Goal: Task Accomplishment & Management: Complete application form

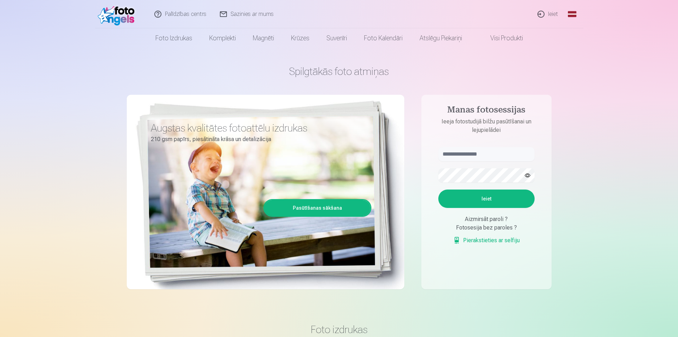
click at [483, 197] on button "Ieiet" at bounding box center [486, 199] width 96 height 18
click at [548, 12] on link "Ieiet" at bounding box center [548, 14] width 34 height 28
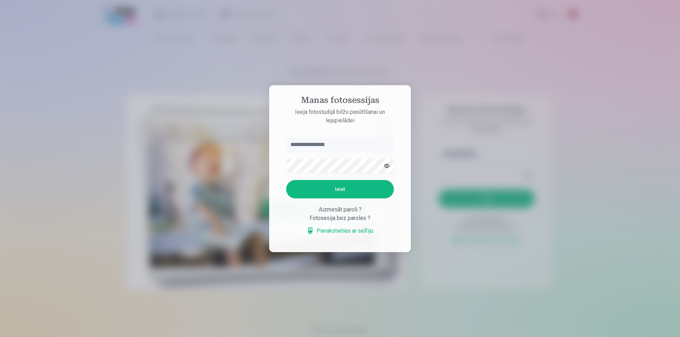
click at [344, 210] on div "Aizmirsāt paroli ?" at bounding box center [340, 210] width 108 height 8
click at [350, 213] on div "Aizmirsāt paroli ?" at bounding box center [340, 210] width 108 height 8
drag, startPoint x: 352, startPoint y: 220, endPoint x: 349, endPoint y: 224, distance: 5.1
click at [352, 220] on div "Fotosesija bez paroles ?" at bounding box center [340, 218] width 108 height 8
click at [464, 116] on div at bounding box center [340, 168] width 680 height 337
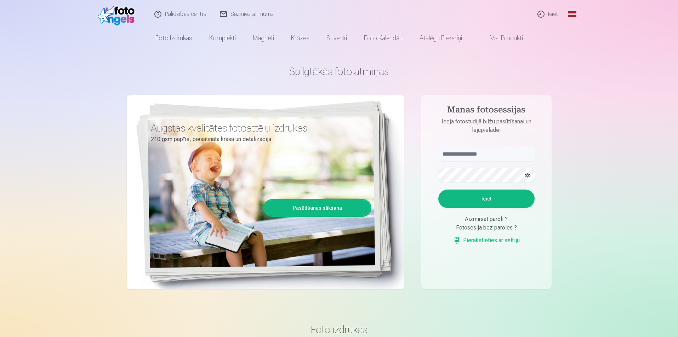
click at [486, 220] on div "Aizmirsāt paroli ?" at bounding box center [486, 219] width 96 height 8
click at [465, 217] on div "Aizmirsāt paroli ?" at bounding box center [486, 219] width 96 height 8
click at [187, 13] on link "Palīdzības centrs" at bounding box center [180, 14] width 65 height 28
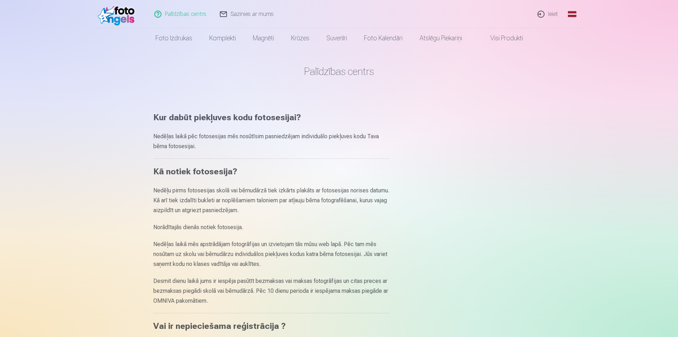
click at [552, 17] on link "Ieiet" at bounding box center [548, 14] width 34 height 28
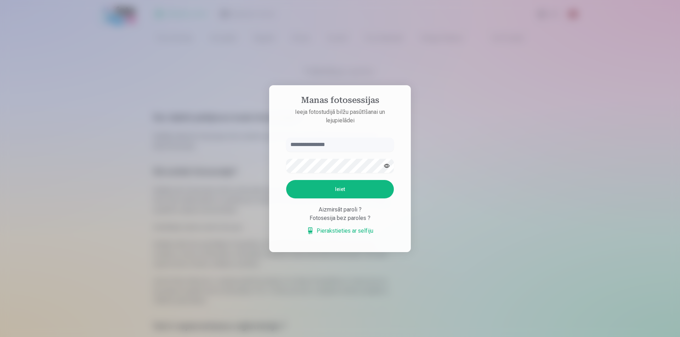
click at [320, 218] on div "Fotosesija bez paroles ?" at bounding box center [340, 218] width 108 height 8
click at [435, 203] on div at bounding box center [340, 168] width 680 height 337
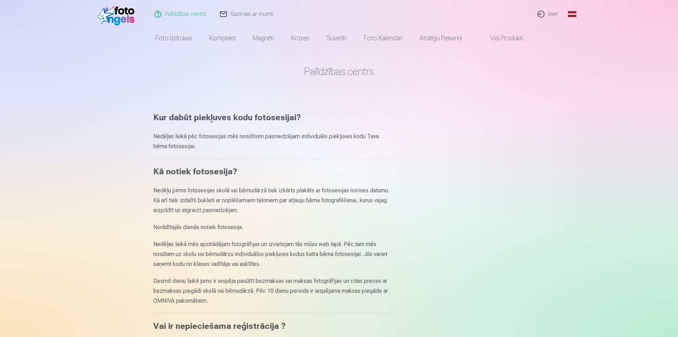
click at [557, 14] on link "Ieiet" at bounding box center [548, 14] width 34 height 28
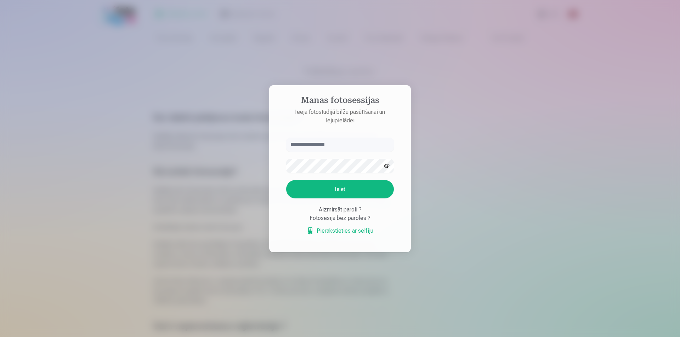
click at [475, 217] on div at bounding box center [340, 168] width 680 height 337
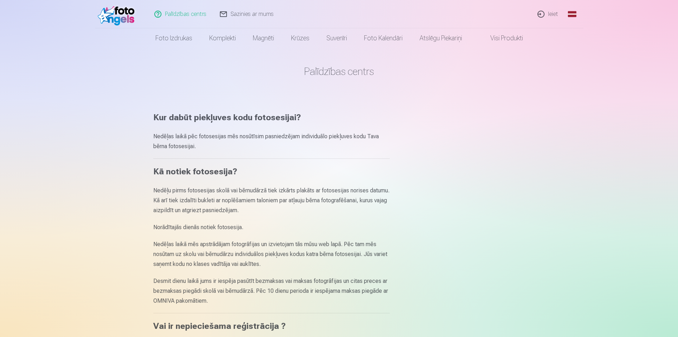
click at [548, 13] on link "Ieiet" at bounding box center [548, 14] width 34 height 28
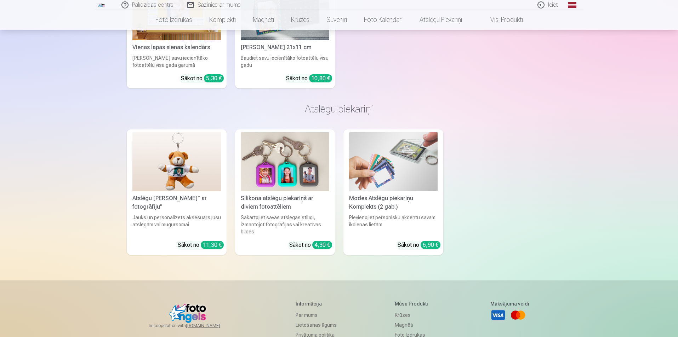
scroll to position [2076, 0]
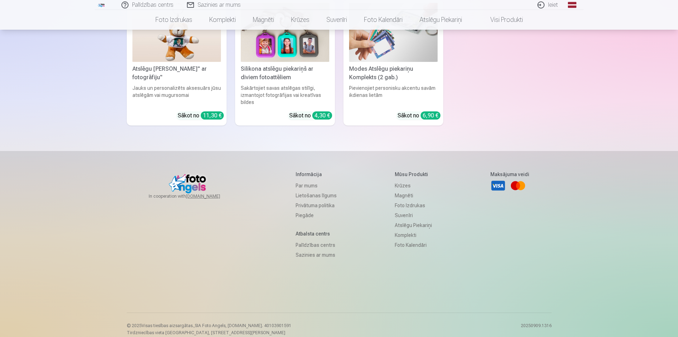
click at [305, 191] on link "Lietošanas līgums" at bounding box center [316, 196] width 41 height 10
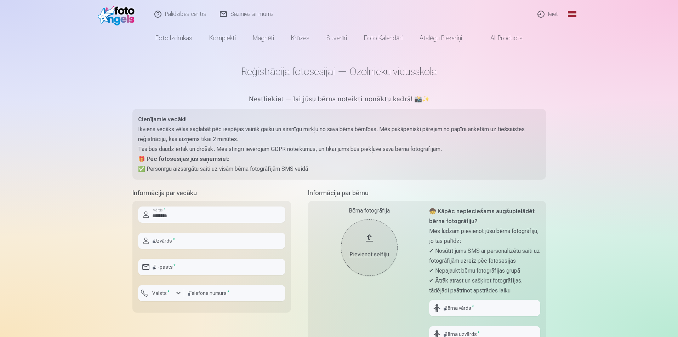
type input "********"
click at [171, 245] on input "text" at bounding box center [211, 241] width 147 height 16
type input "**********"
click at [192, 270] on input "email" at bounding box center [211, 267] width 147 height 16
type input "**********"
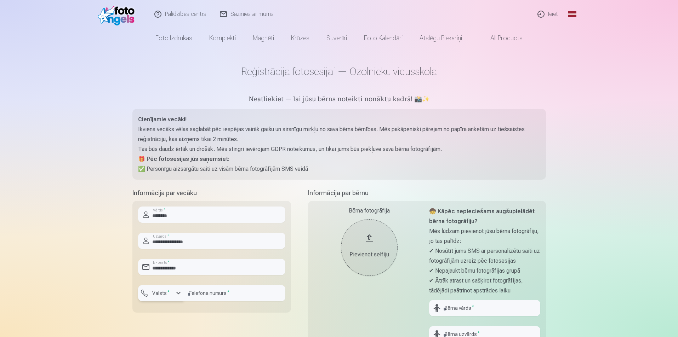
click at [179, 293] on div "button" at bounding box center [178, 293] width 8 height 8
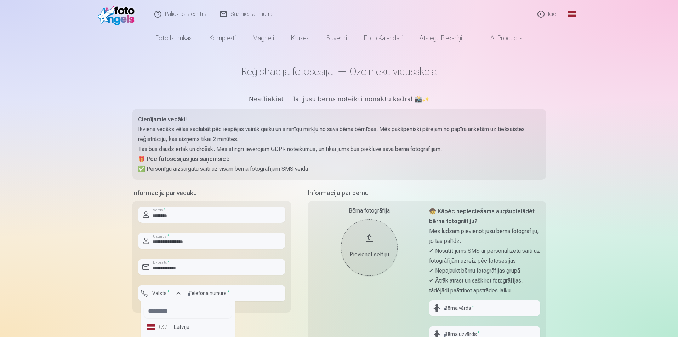
click at [185, 329] on li "+371 Latvija" at bounding box center [188, 327] width 88 height 14
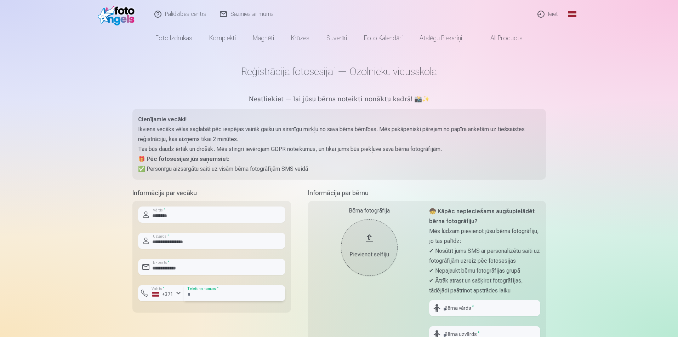
click at [196, 297] on input "number" at bounding box center [234, 293] width 101 height 16
type input "********"
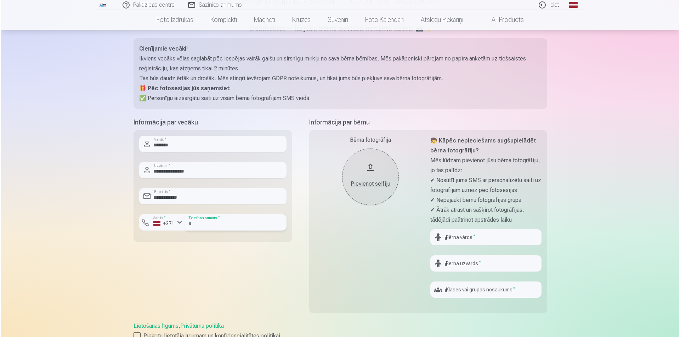
scroll to position [106, 0]
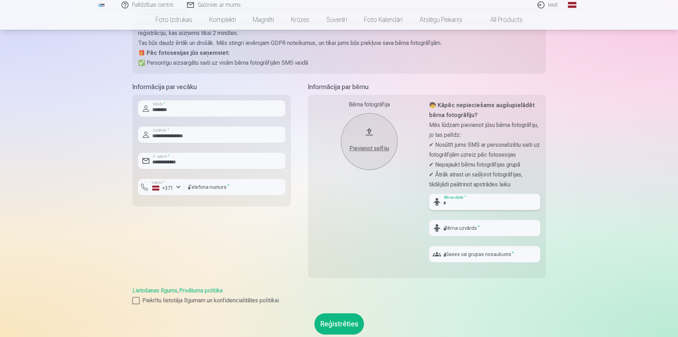
drag, startPoint x: 441, startPoint y: 201, endPoint x: 450, endPoint y: 203, distance: 9.0
click at [443, 201] on input "text" at bounding box center [484, 202] width 111 height 16
type input "**********"
click at [465, 232] on input "text" at bounding box center [484, 228] width 111 height 16
type input "*******"
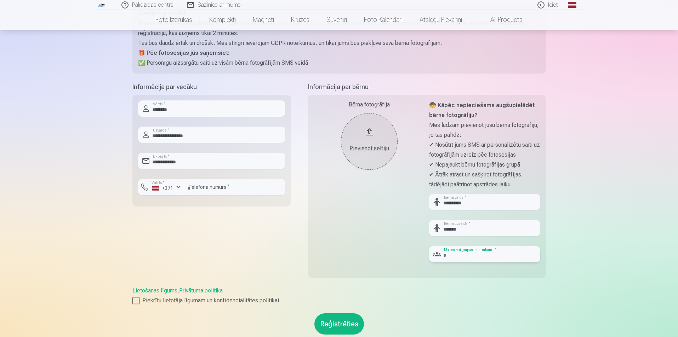
click at [446, 259] on input "text" at bounding box center [484, 254] width 111 height 16
type input "****"
click at [370, 149] on div "Pievienot selfiju" at bounding box center [369, 148] width 42 height 8
click at [136, 302] on div at bounding box center [135, 300] width 7 height 7
click at [337, 326] on button "Reģistrēties" at bounding box center [339, 324] width 50 height 21
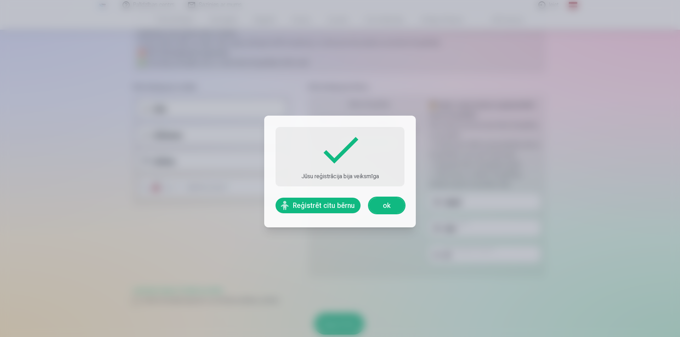
click at [385, 206] on link "ok" at bounding box center [386, 206] width 35 height 16
